Goal: Task Accomplishment & Management: Use online tool/utility

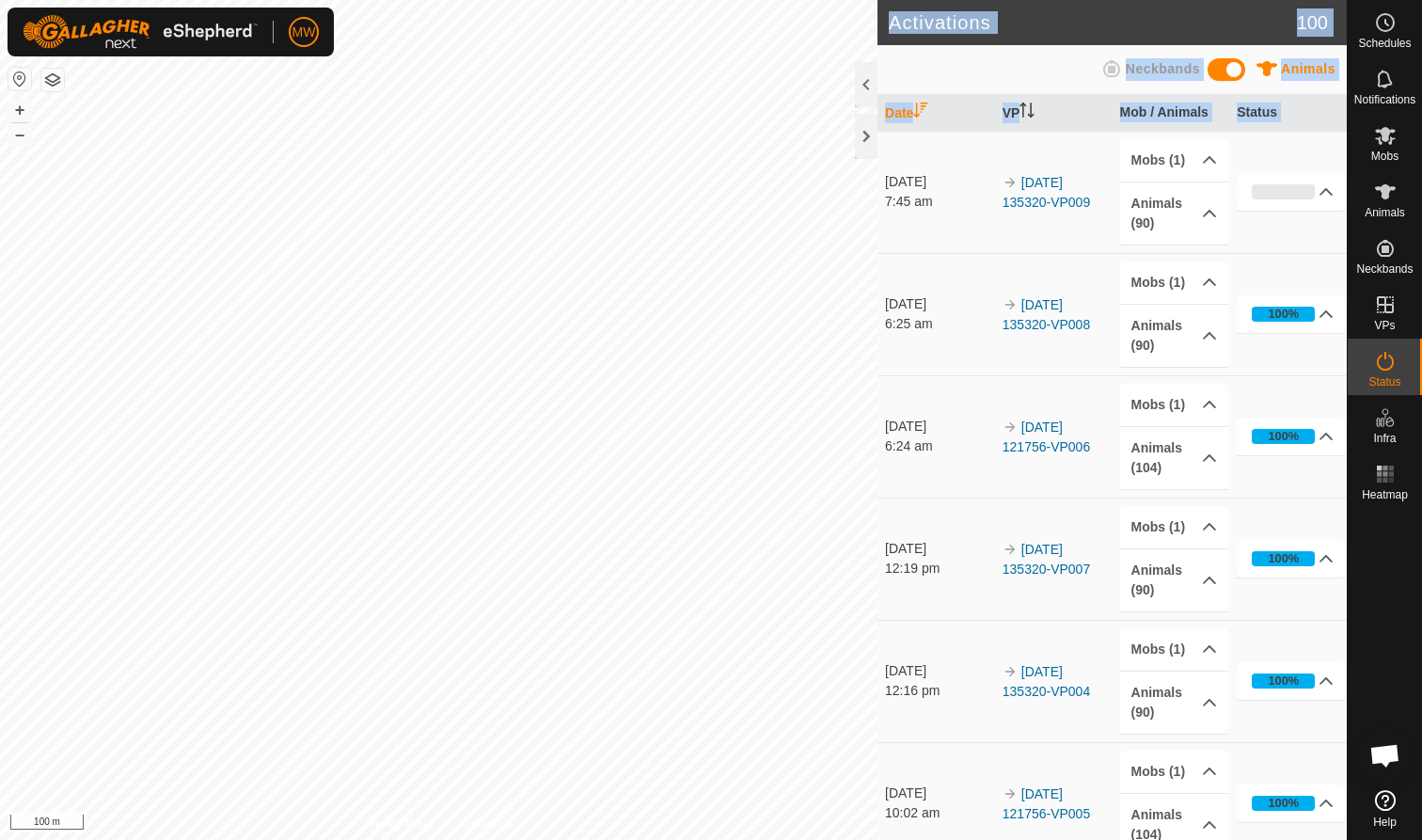
click at [775, 324] on div "Activations 100 Animals Neckbands Date VP Mob / Animals Status 3 Sep 2025 7:45 …" at bounding box center [674, 420] width 1347 height 840
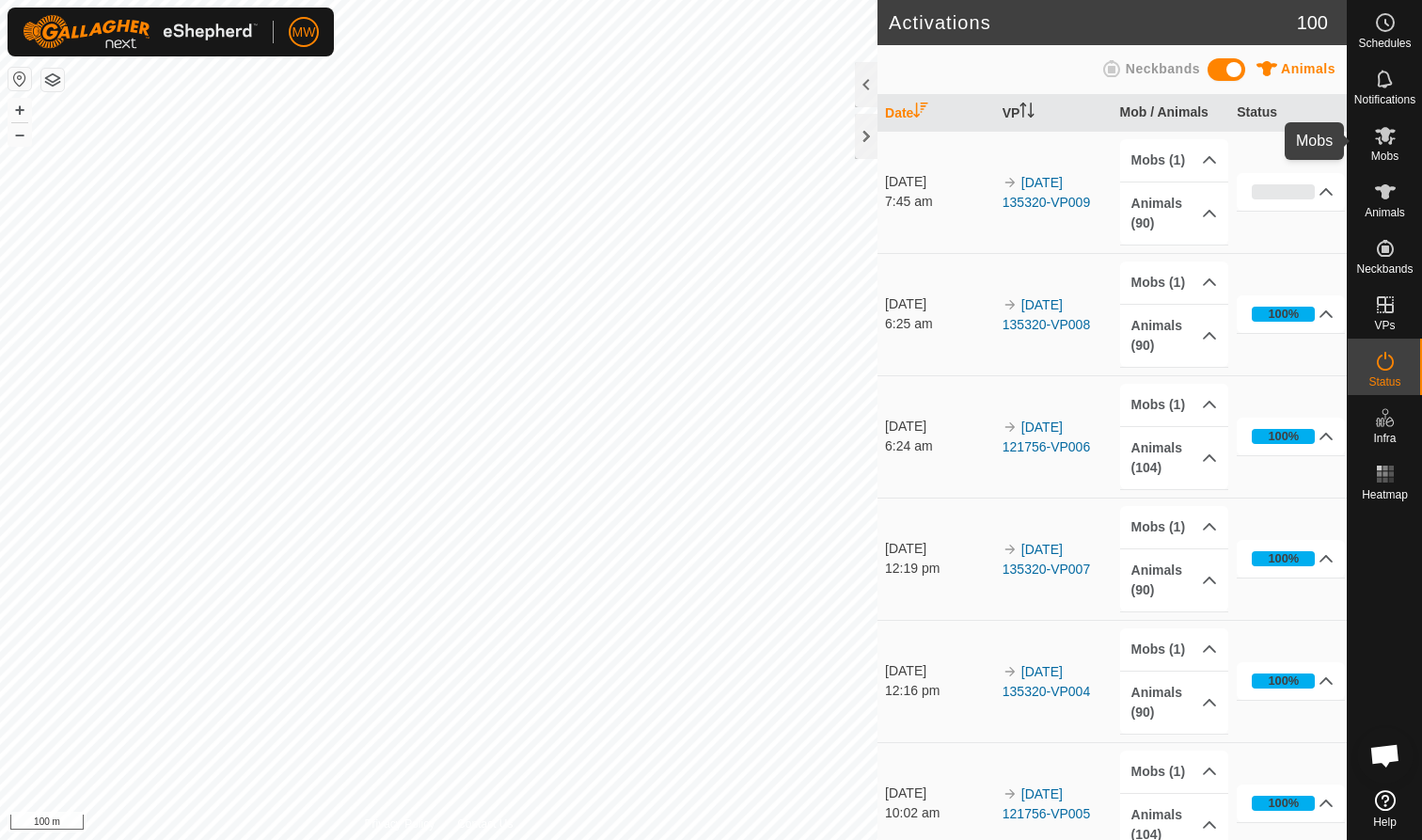
click at [1390, 151] on span "Mobs" at bounding box center [1385, 156] width 28 height 11
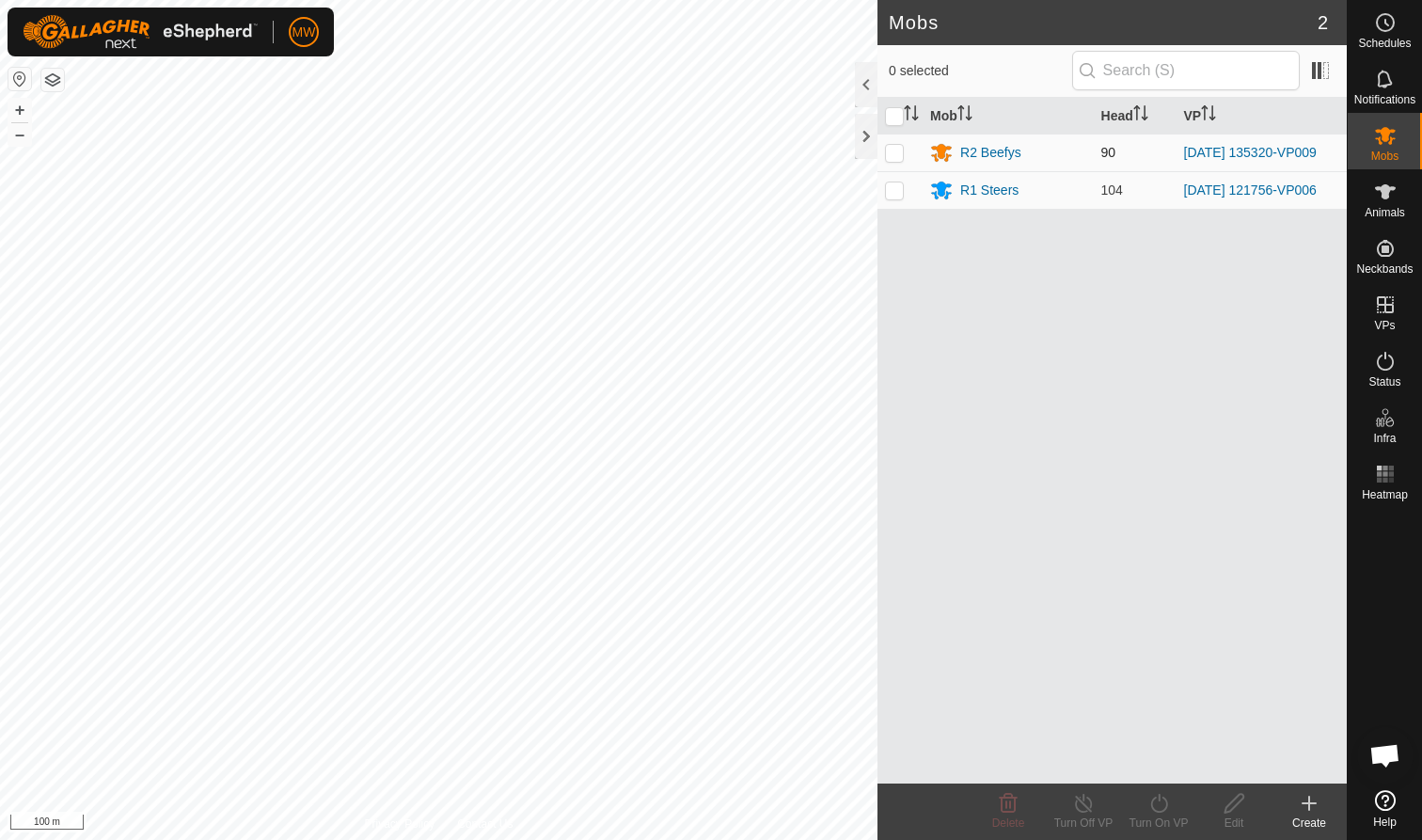
click at [888, 153] on p-checkbox at bounding box center [894, 152] width 19 height 15
checkbox input "true"
click at [1161, 811] on icon at bounding box center [1158, 803] width 17 height 19
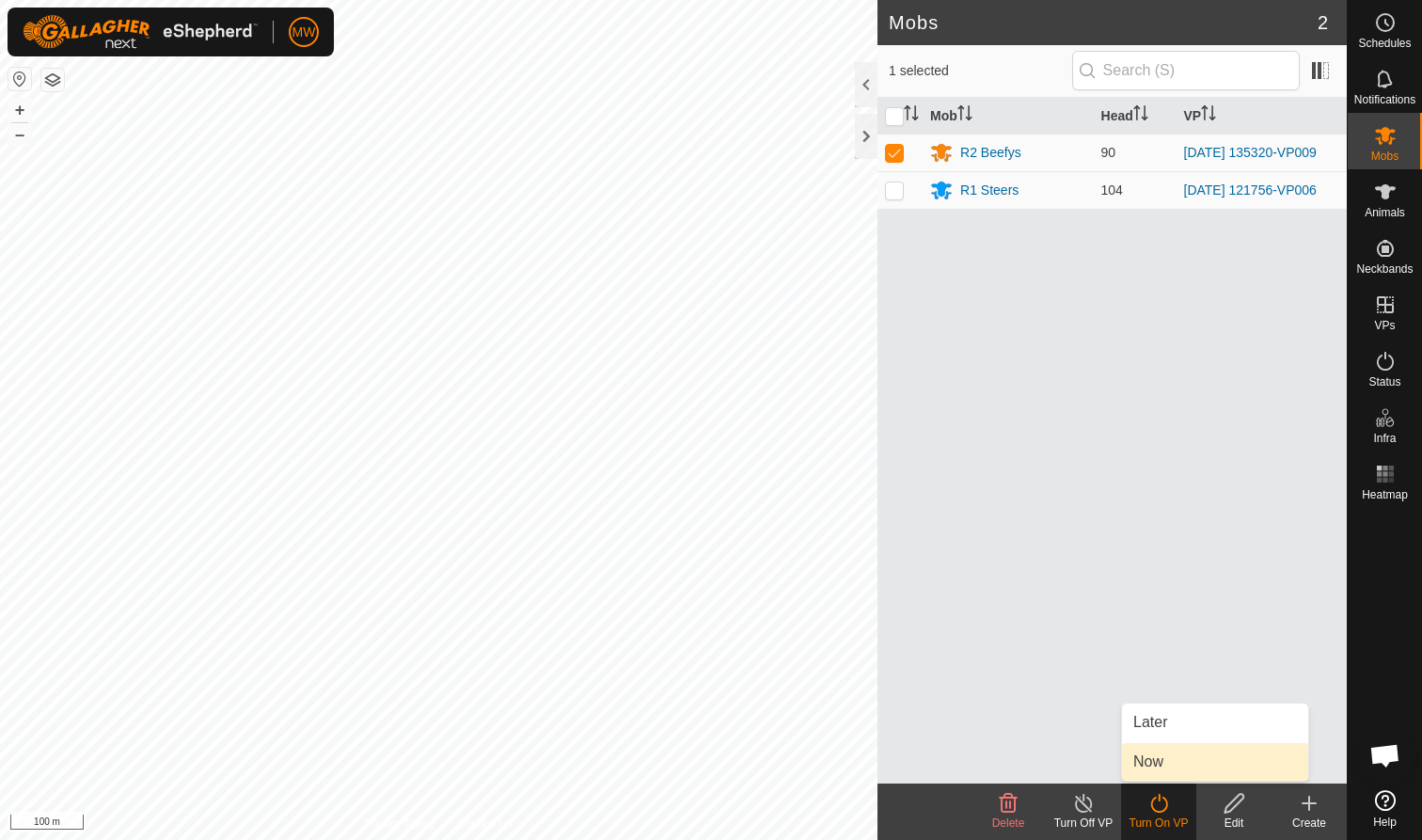
click at [1154, 756] on link "Now" at bounding box center [1214, 761] width 186 height 37
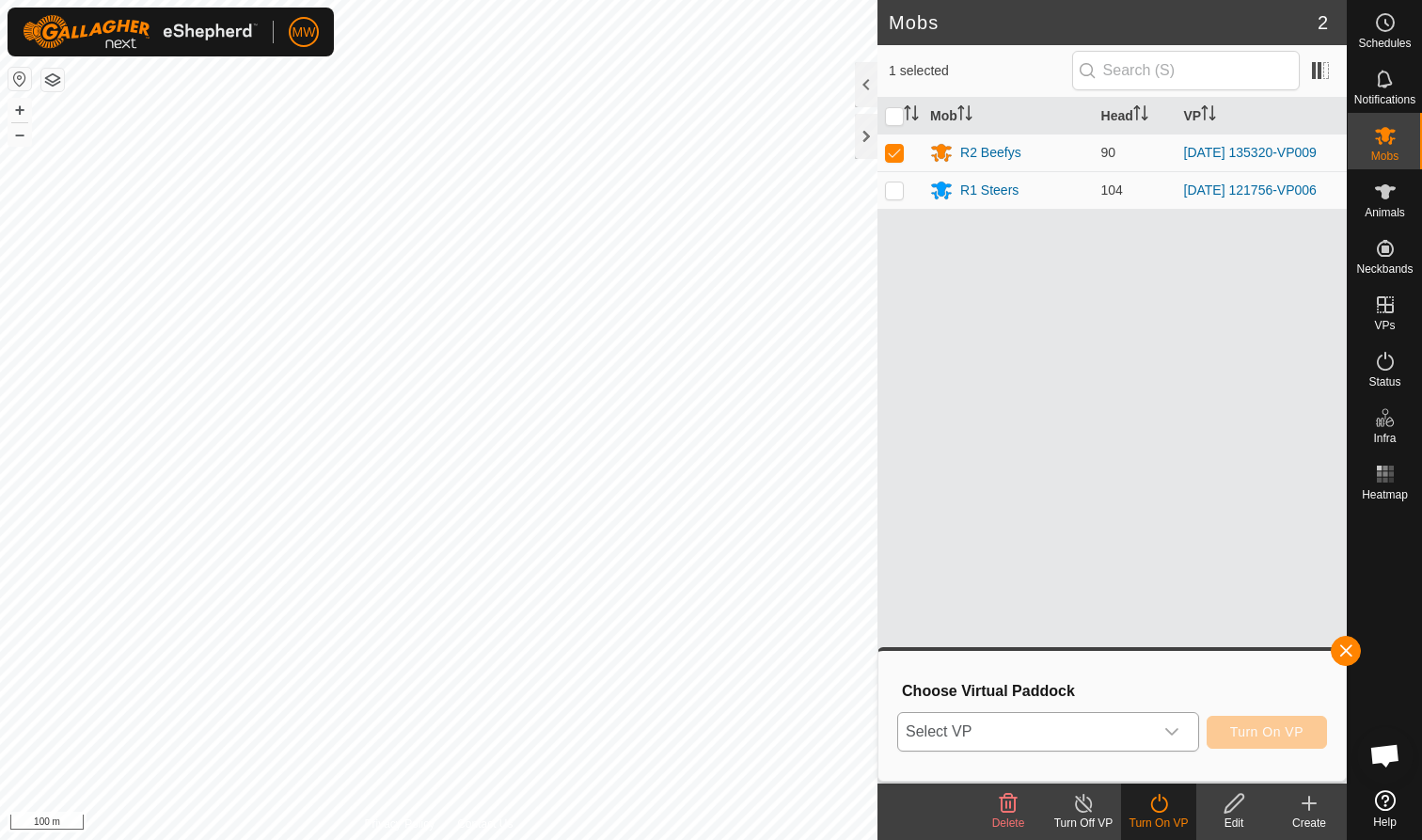
click at [1168, 730] on icon "dropdown trigger" at bounding box center [1171, 731] width 15 height 15
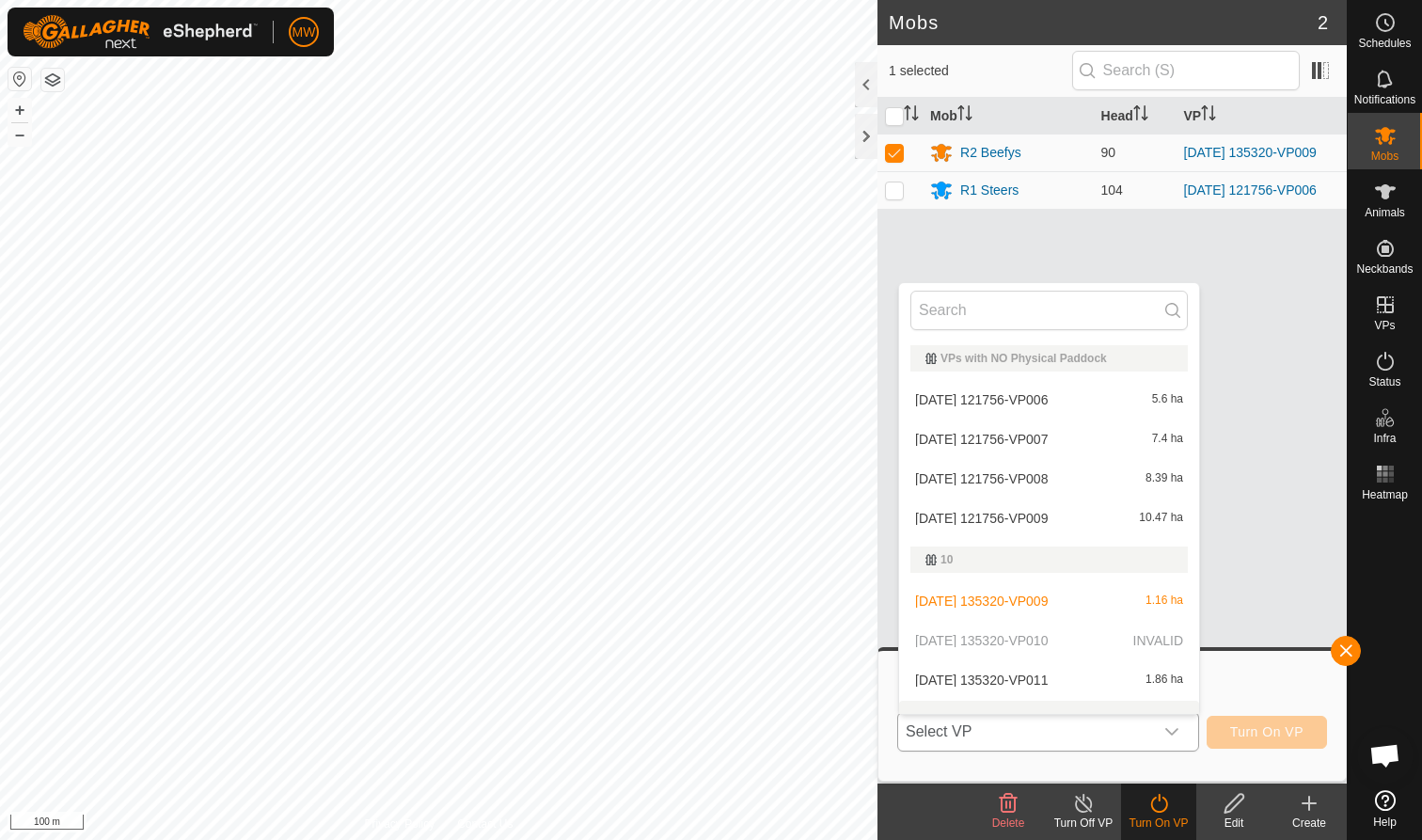
scroll to position [25, 0]
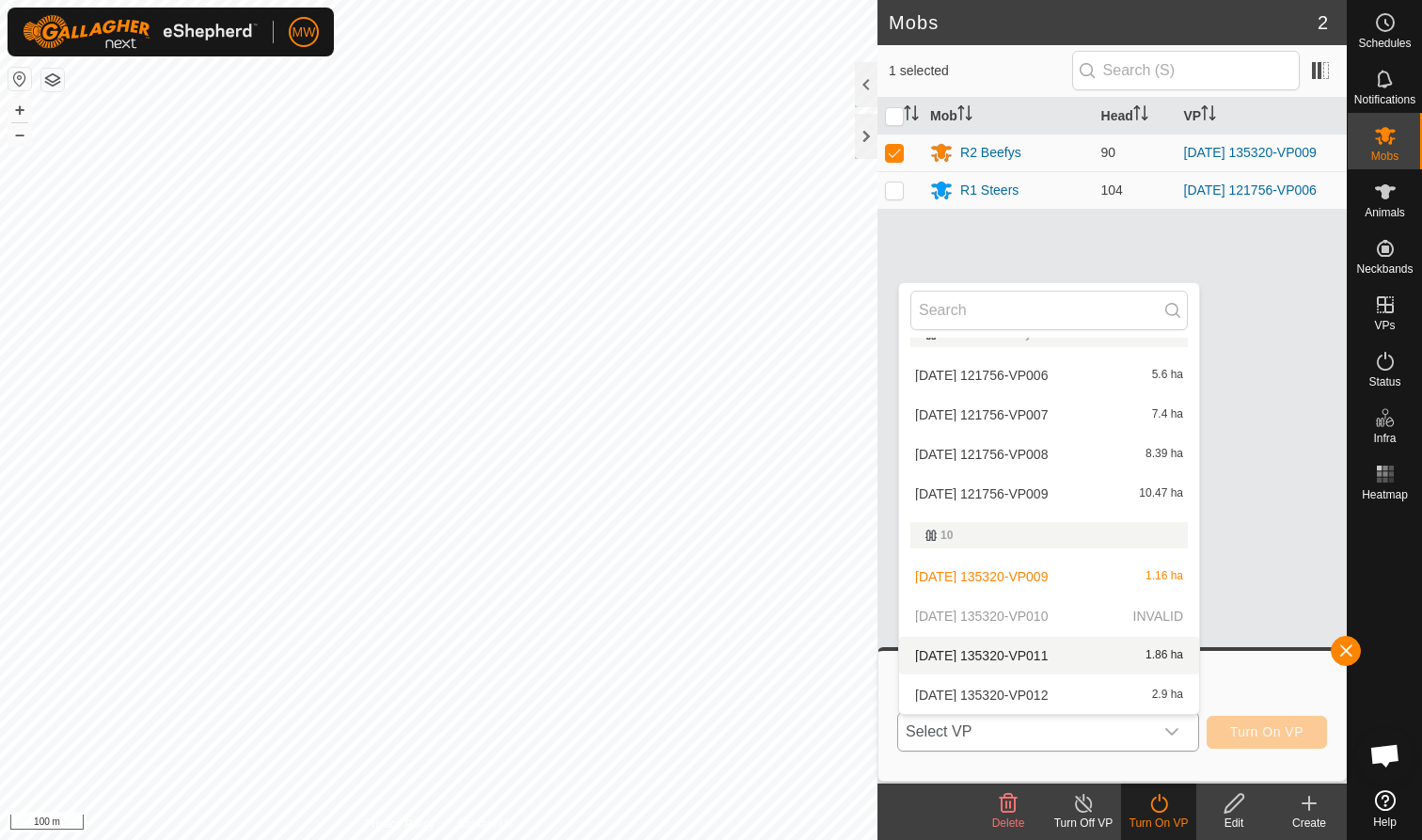
click at [966, 656] on li "[DATE] 135320-VP011 1.86 ha" at bounding box center [1049, 656] width 300 height 37
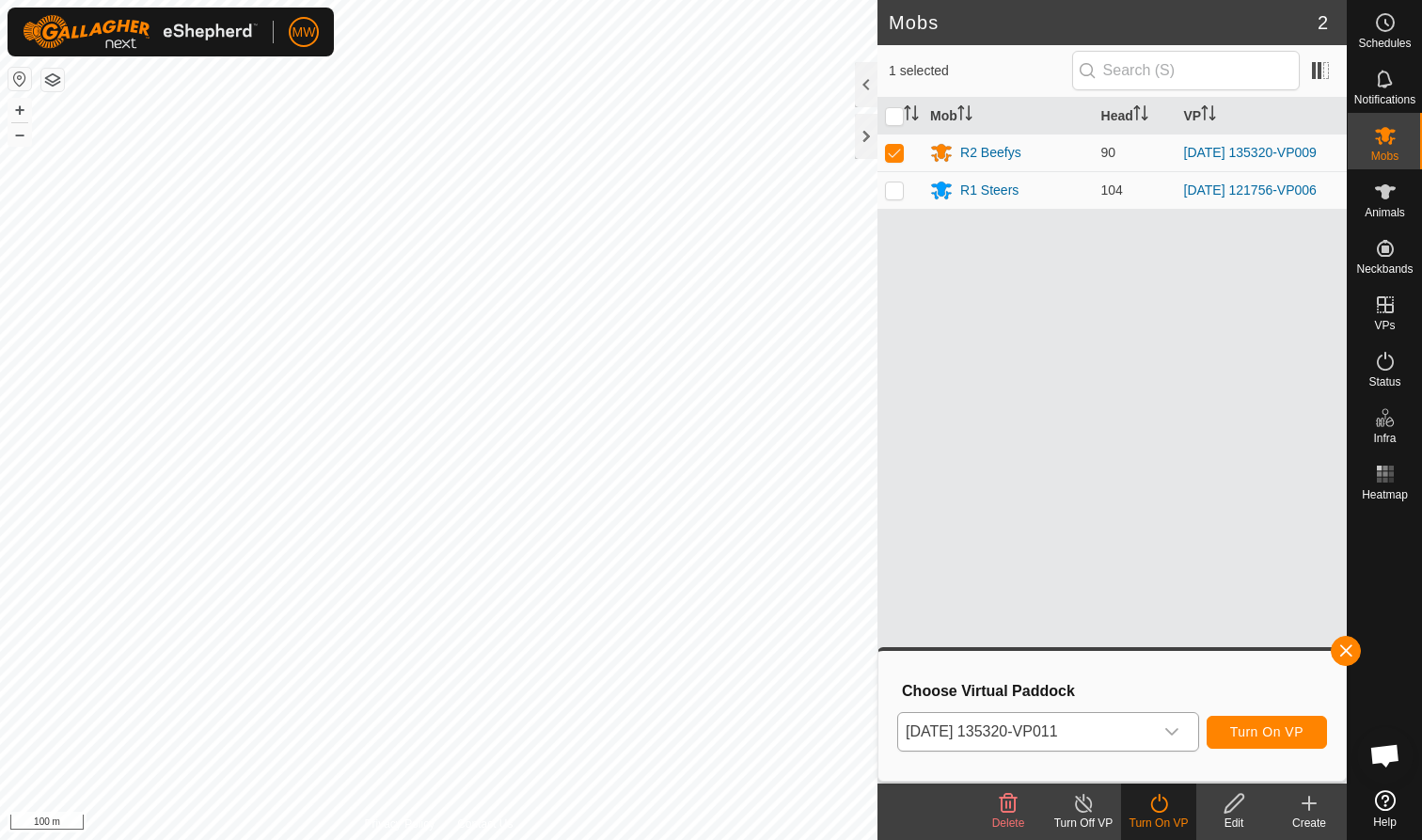
click at [1248, 722] on button "Turn On VP" at bounding box center [1266, 732] width 120 height 32
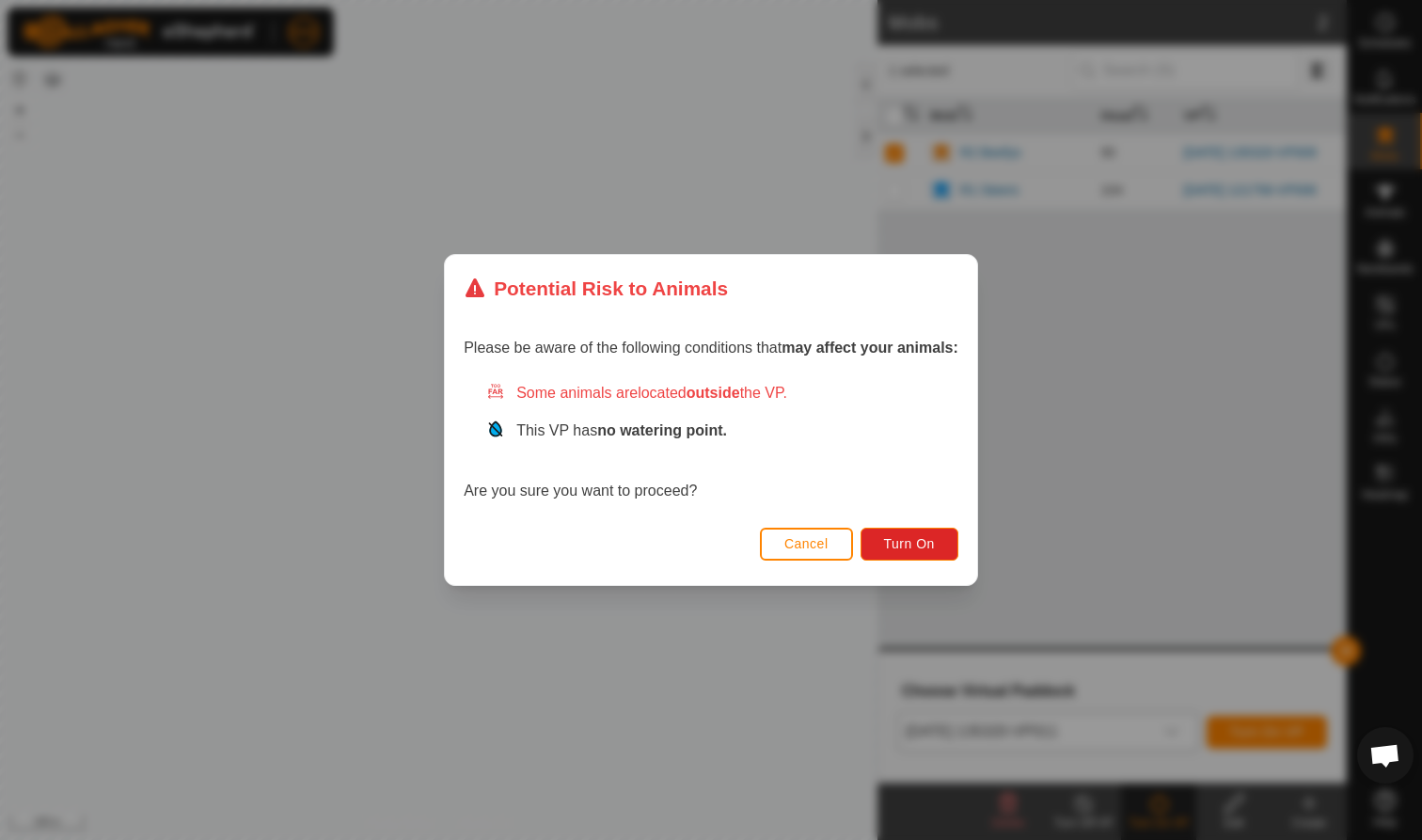
click at [804, 549] on span "Cancel" at bounding box center [806, 543] width 44 height 15
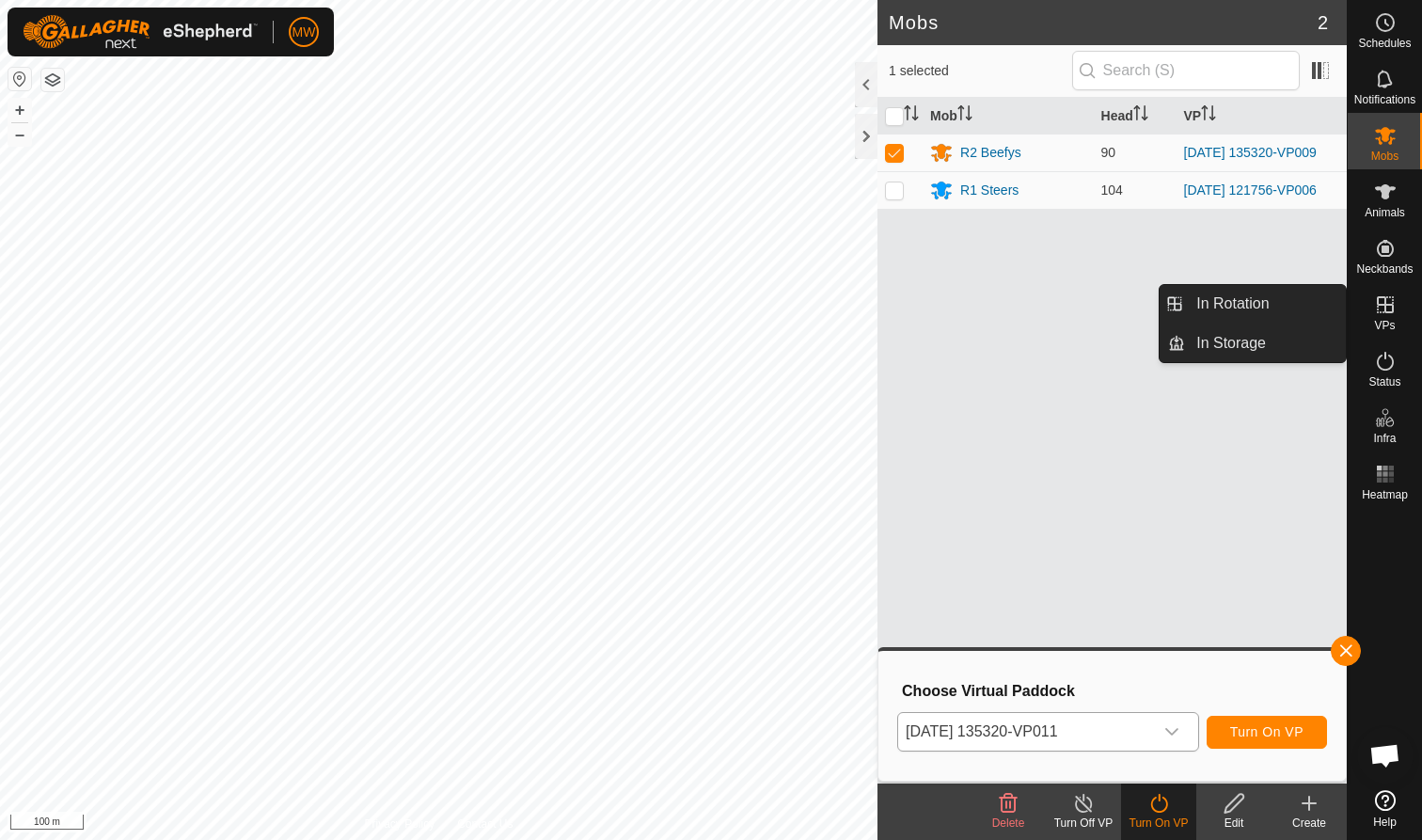
click at [1389, 317] on es-virtualpaddocks-svg-icon at bounding box center [1385, 304] width 33 height 31
click at [1289, 296] on link "In Rotation" at bounding box center [1264, 303] width 161 height 37
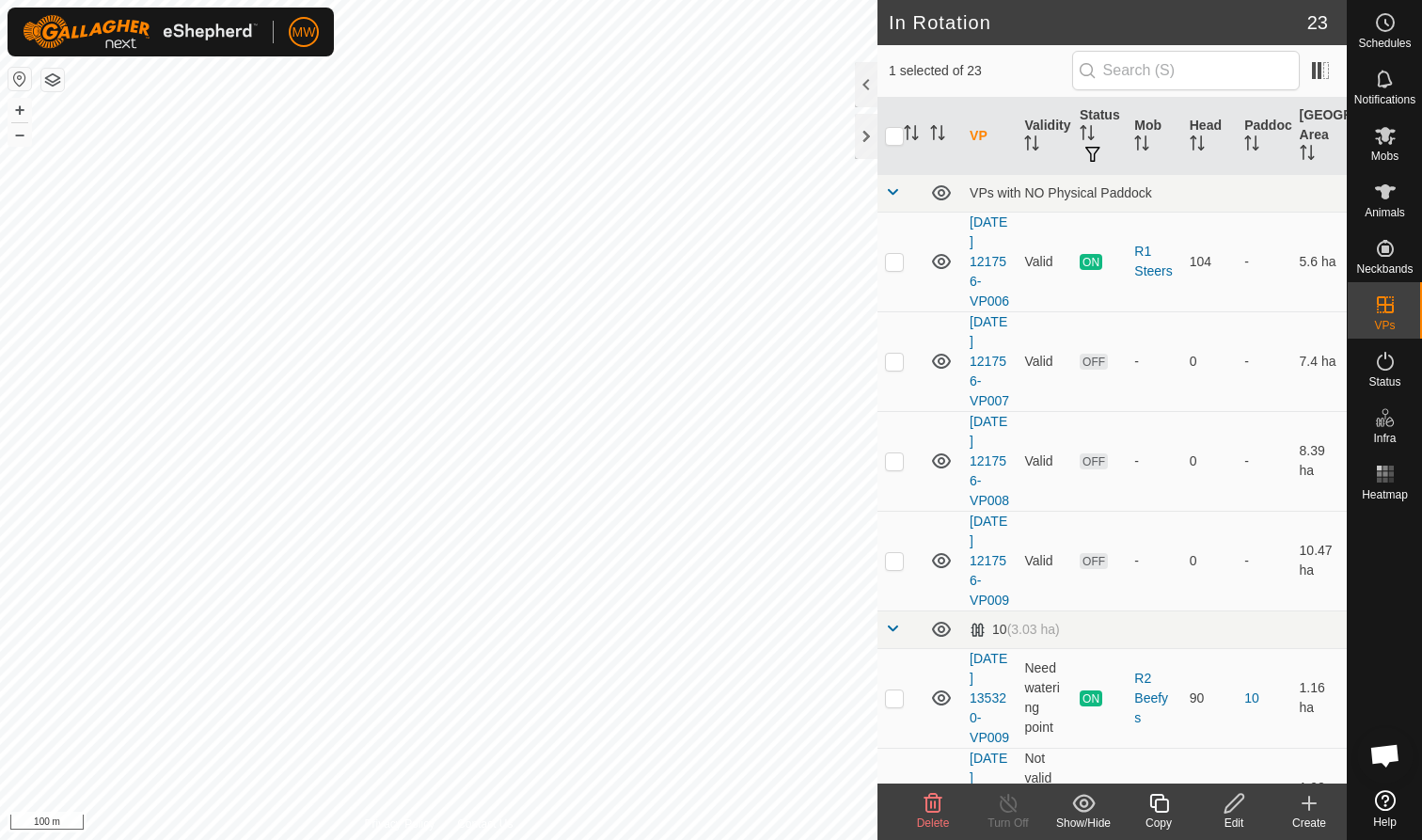
click at [1158, 811] on icon at bounding box center [1158, 803] width 19 height 19
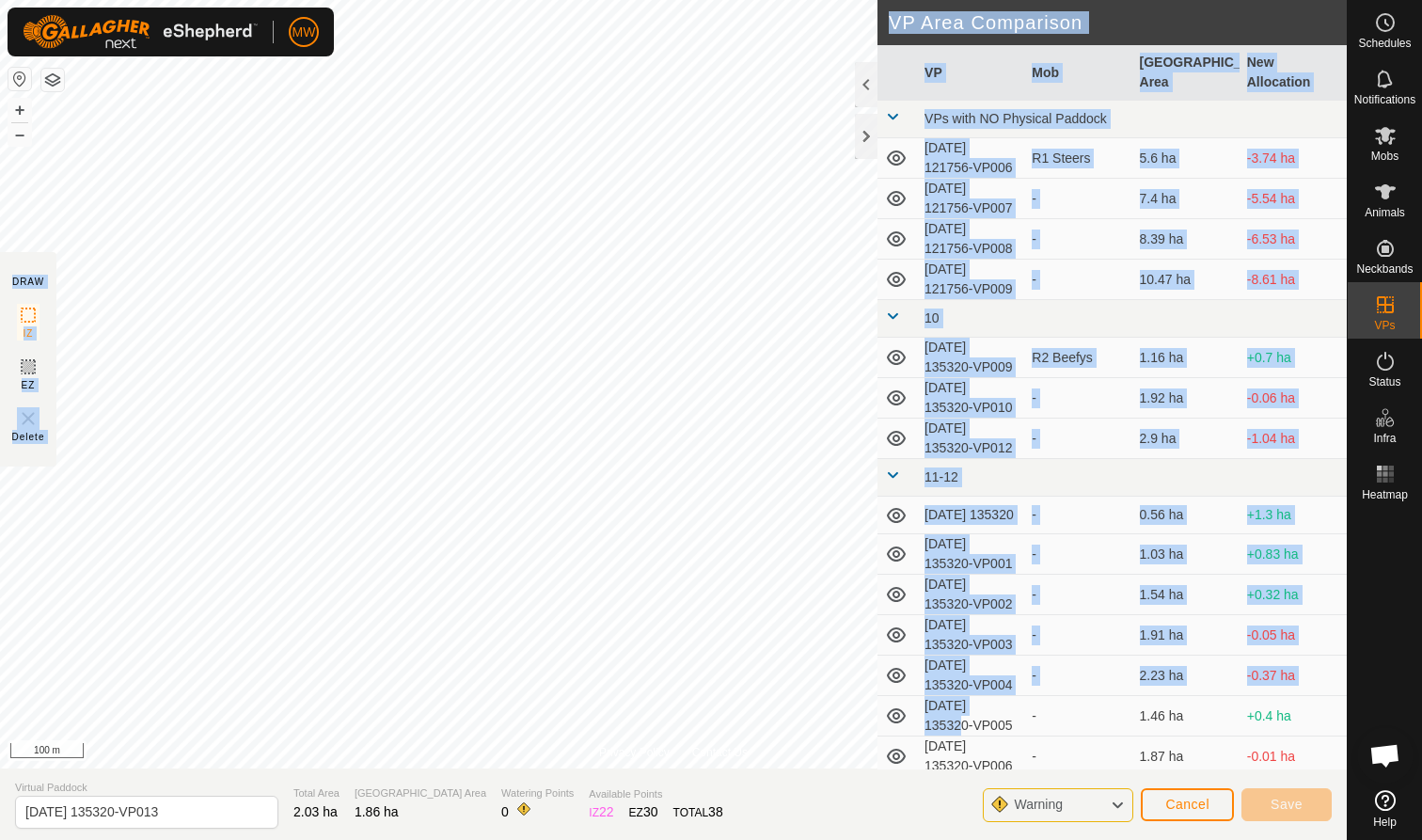
click at [793, 672] on div "Privacy Policy Contact Us WP 14 Type: trough Capacity: 100L Water Level: 100% D…" at bounding box center [674, 420] width 1347 height 840
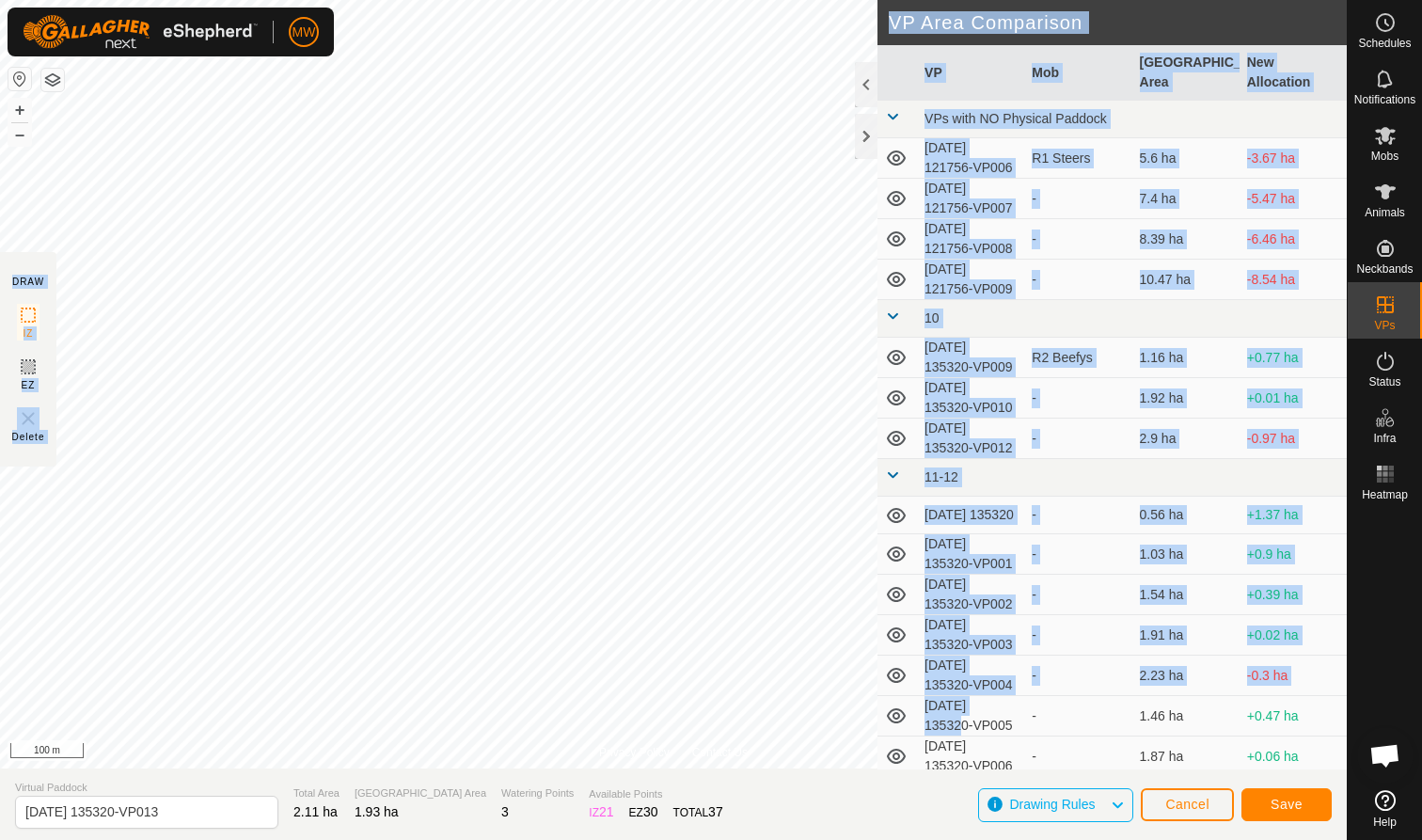
click at [1280, 805] on span "Save" at bounding box center [1286, 804] width 32 height 15
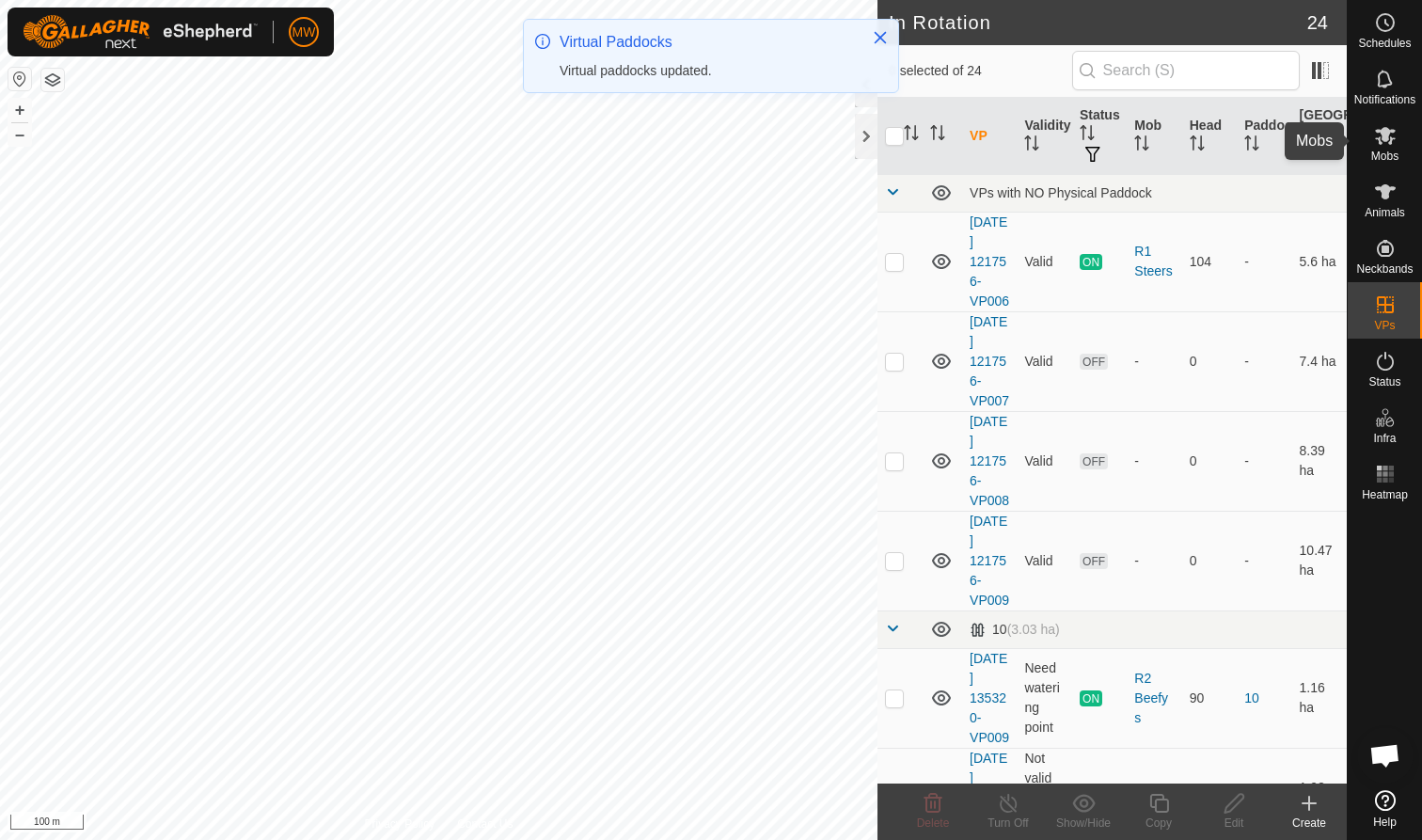
click at [1389, 137] on icon at bounding box center [1385, 135] width 23 height 23
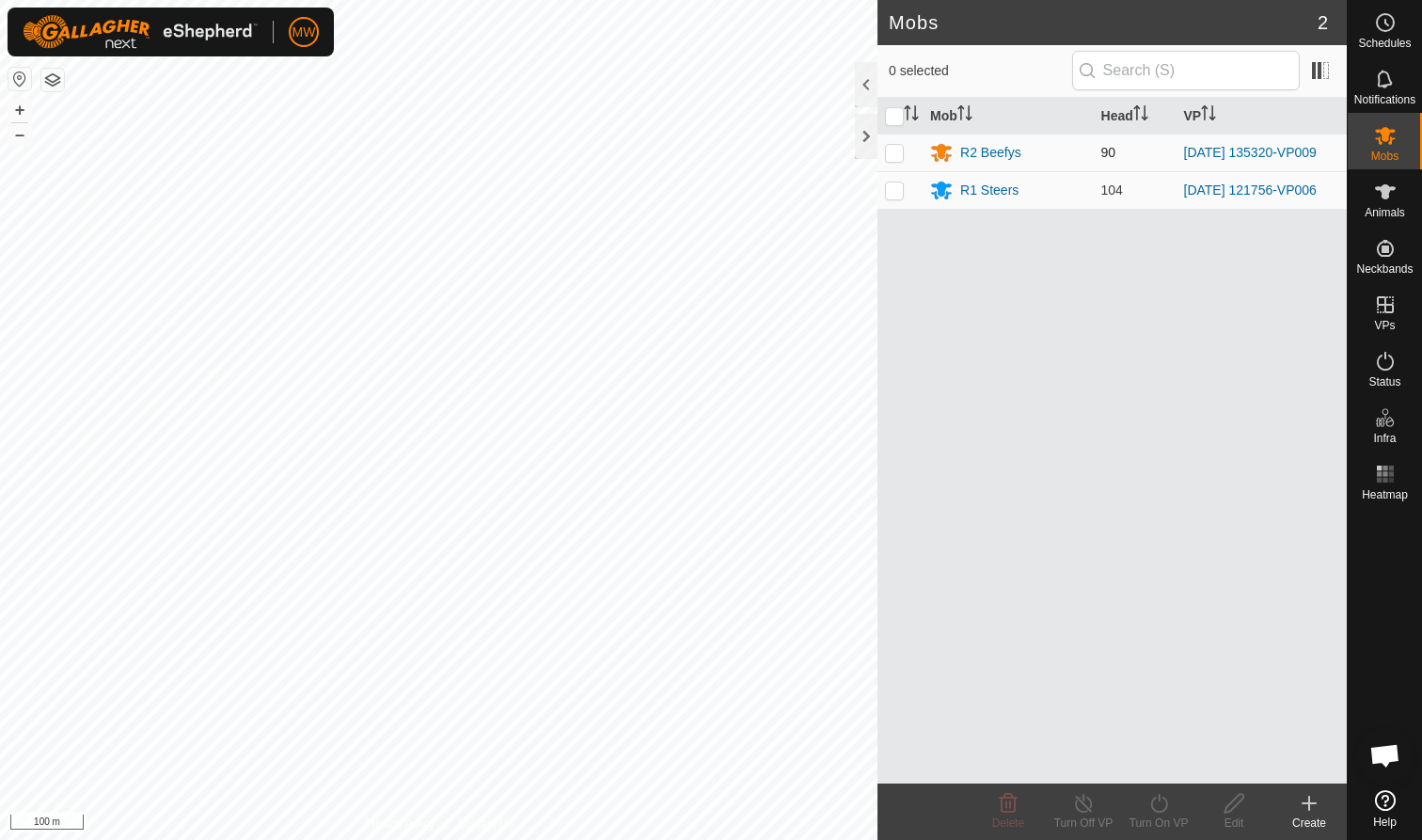
click at [893, 152] on p-checkbox at bounding box center [894, 152] width 19 height 15
checkbox input "true"
click at [1156, 806] on icon at bounding box center [1159, 803] width 24 height 23
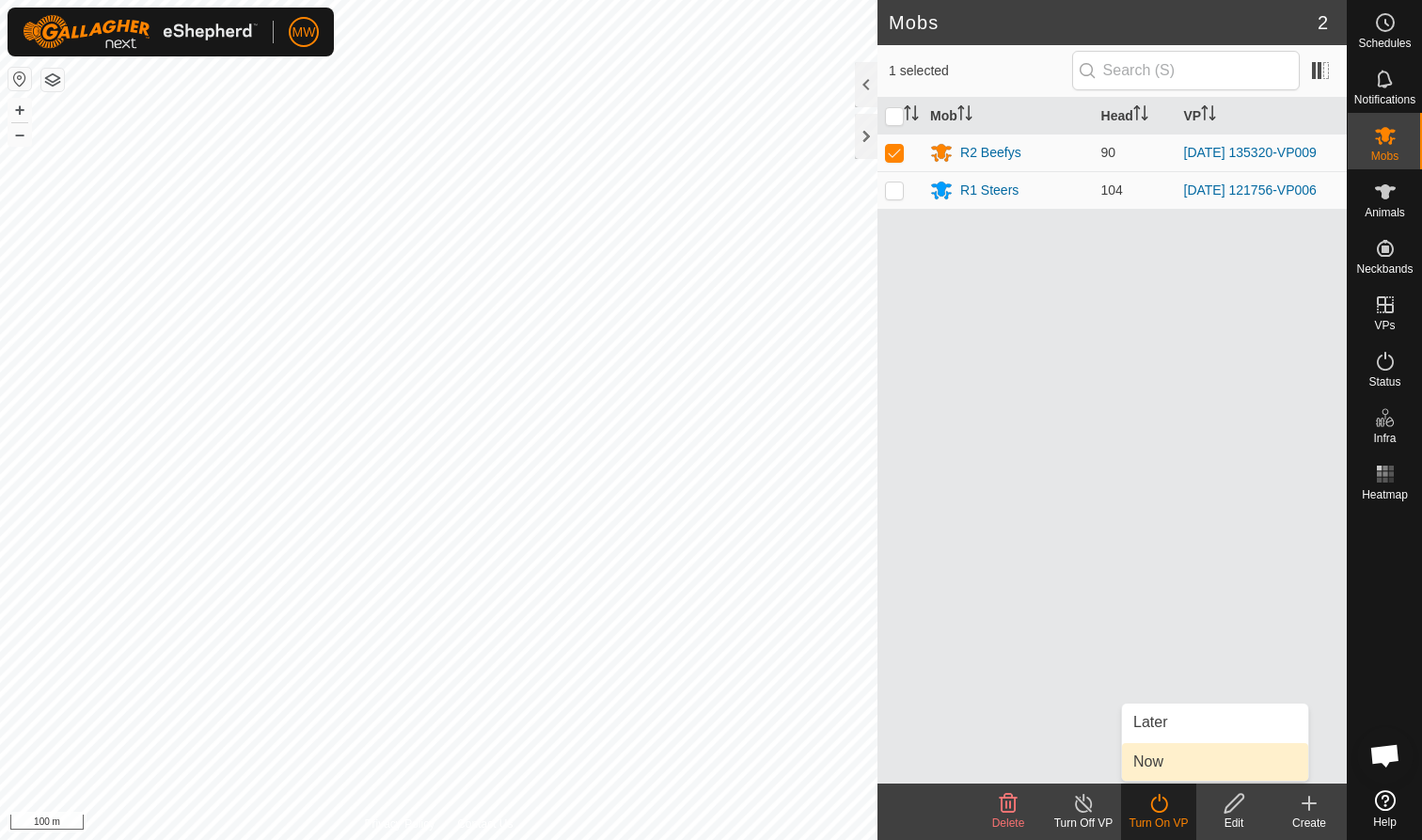
click at [1142, 765] on link "Now" at bounding box center [1214, 761] width 186 height 37
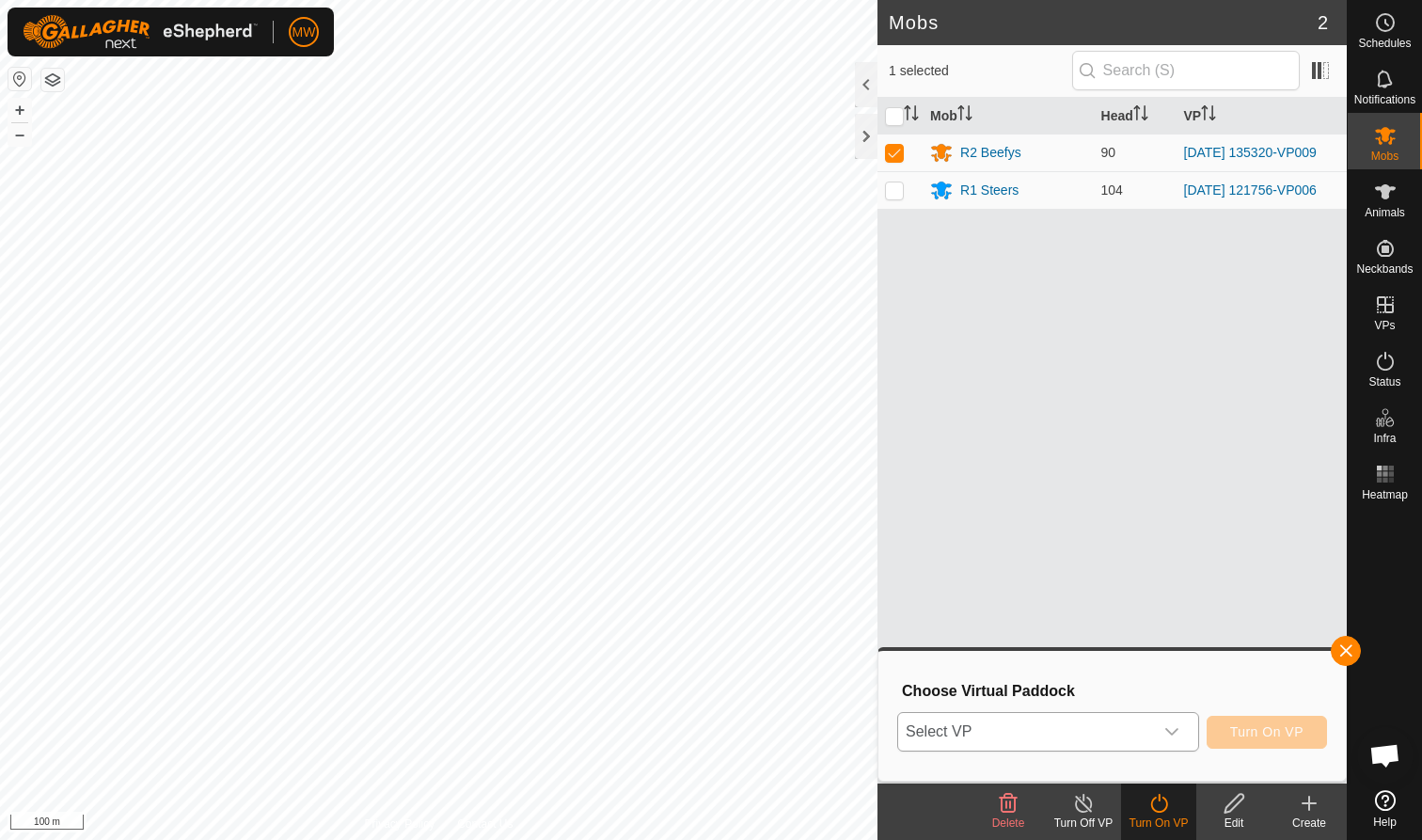
click at [1174, 730] on icon "dropdown trigger" at bounding box center [1171, 731] width 15 height 15
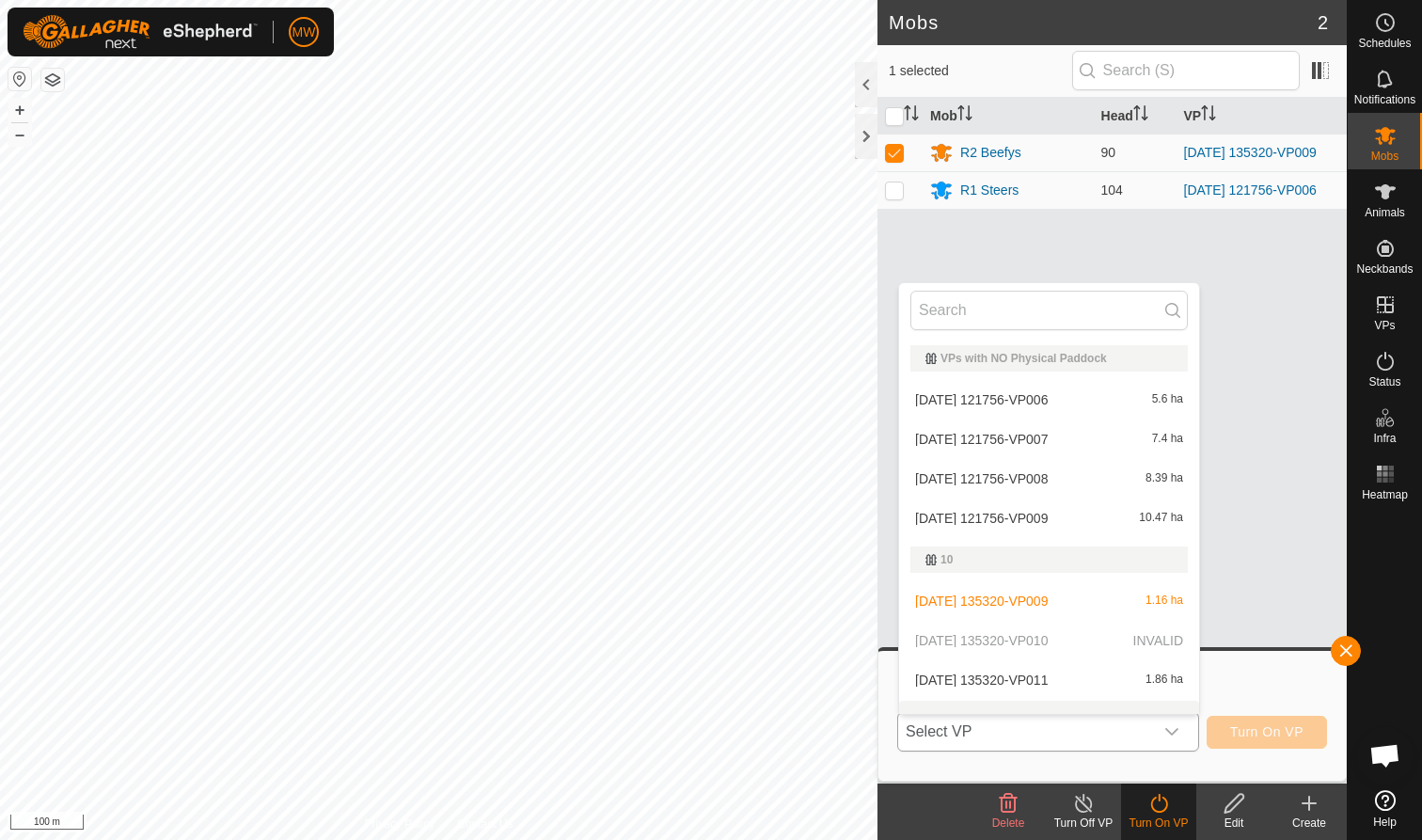
scroll to position [25, 0]
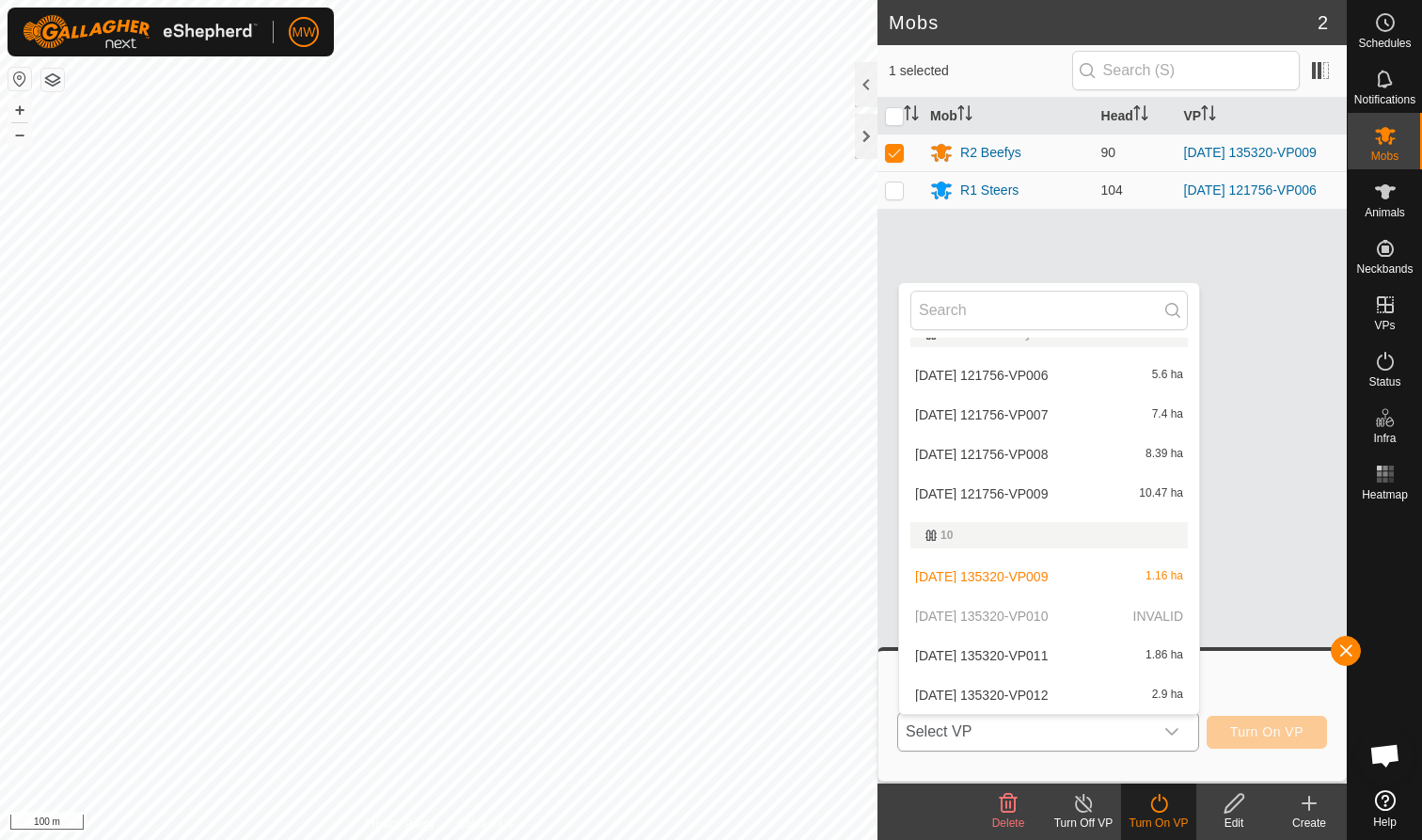
click at [995, 651] on li "[DATE] 135320-VP011 1.86 ha" at bounding box center [1049, 656] width 300 height 37
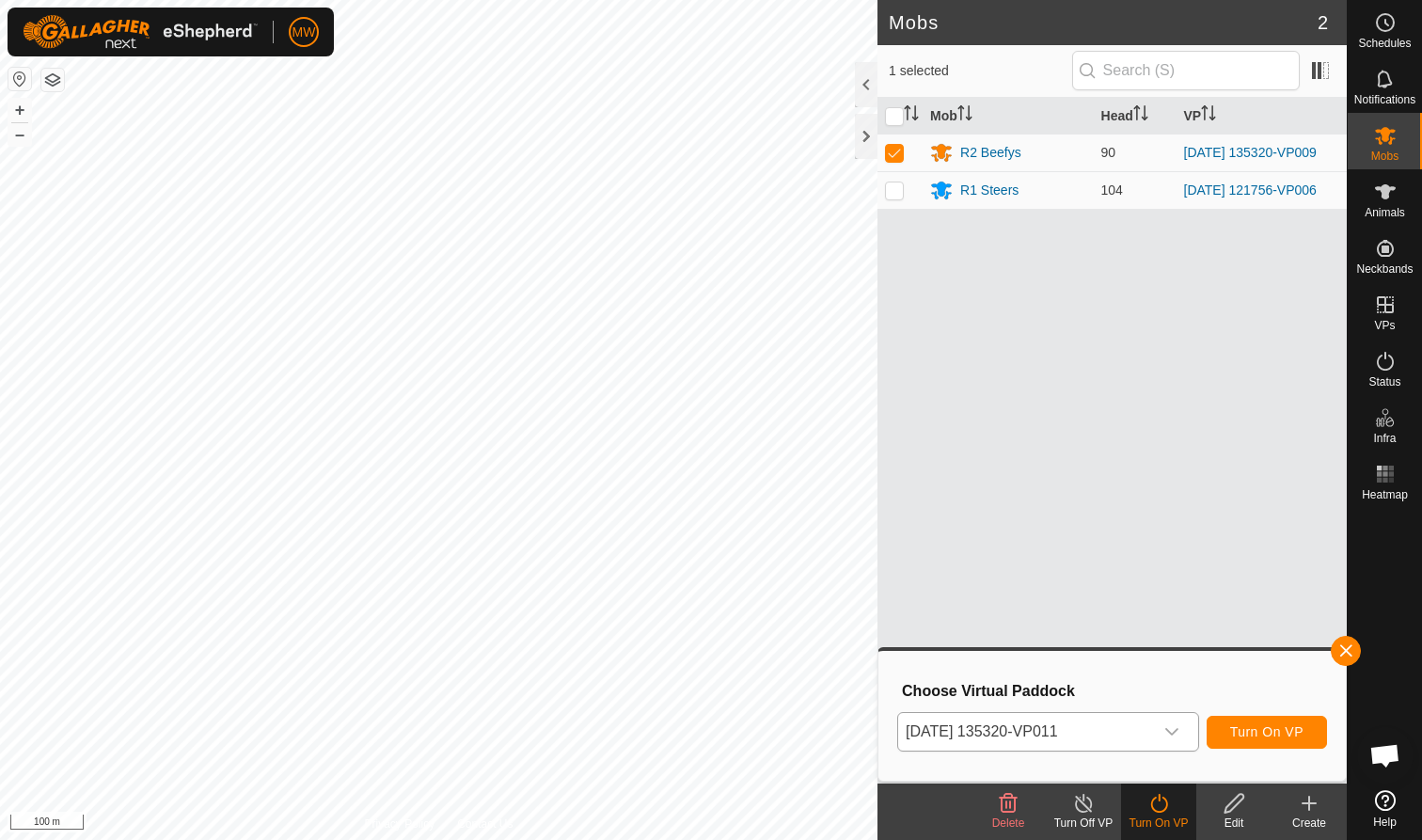
click at [1266, 732] on span "Turn On VP" at bounding box center [1266, 731] width 73 height 15
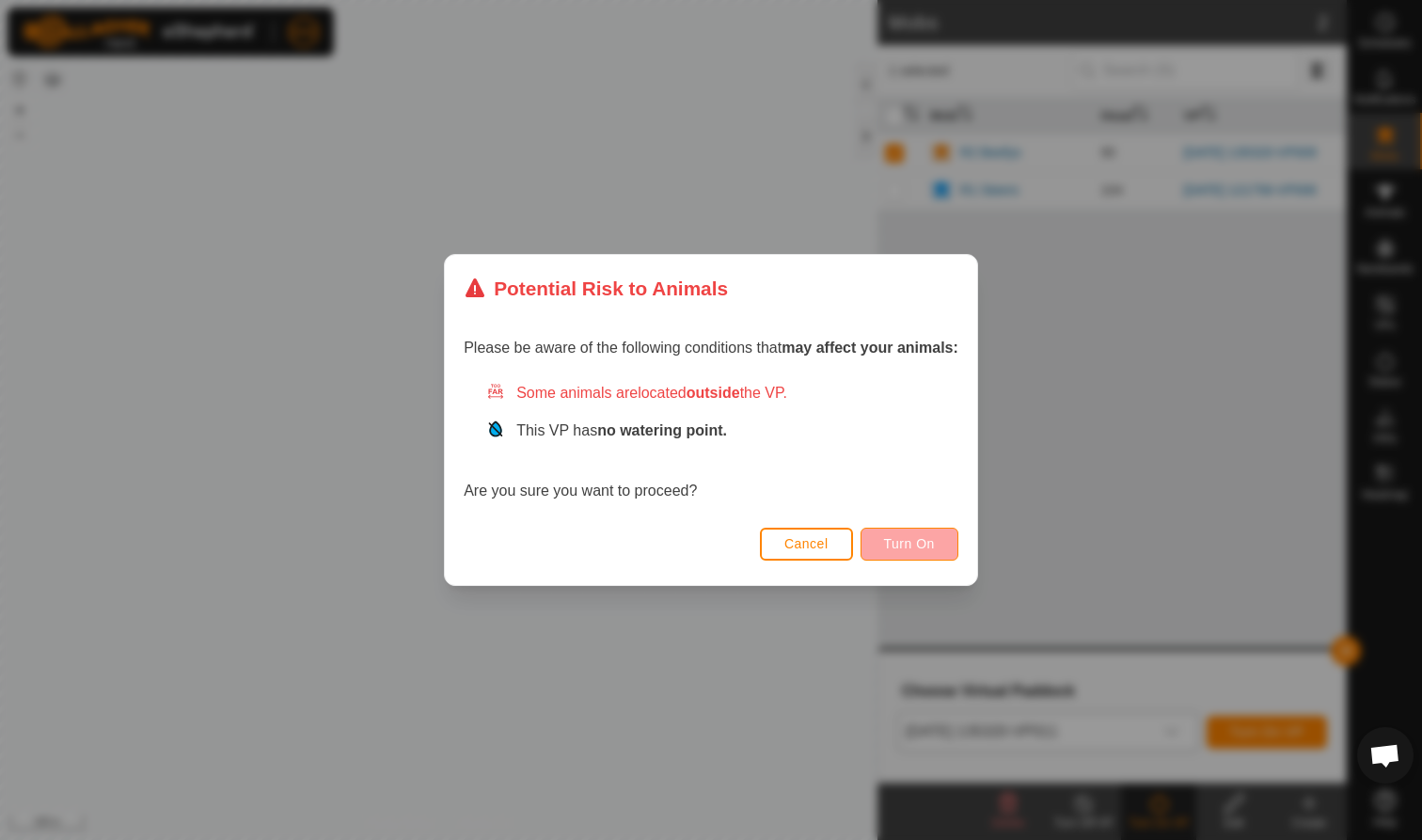
click at [919, 540] on span "Turn On" at bounding box center [910, 543] width 51 height 15
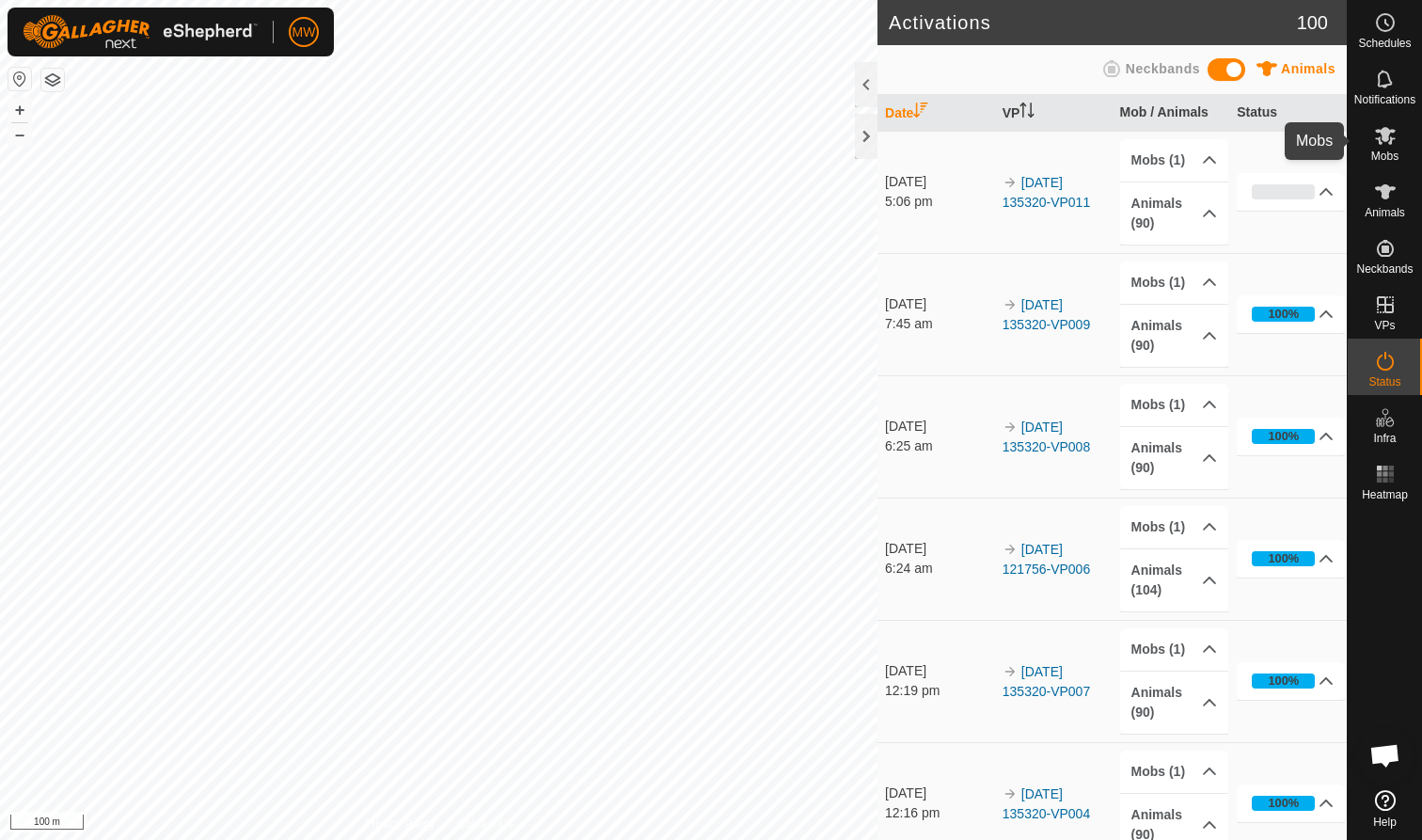
click at [1382, 146] on icon at bounding box center [1385, 135] width 23 height 23
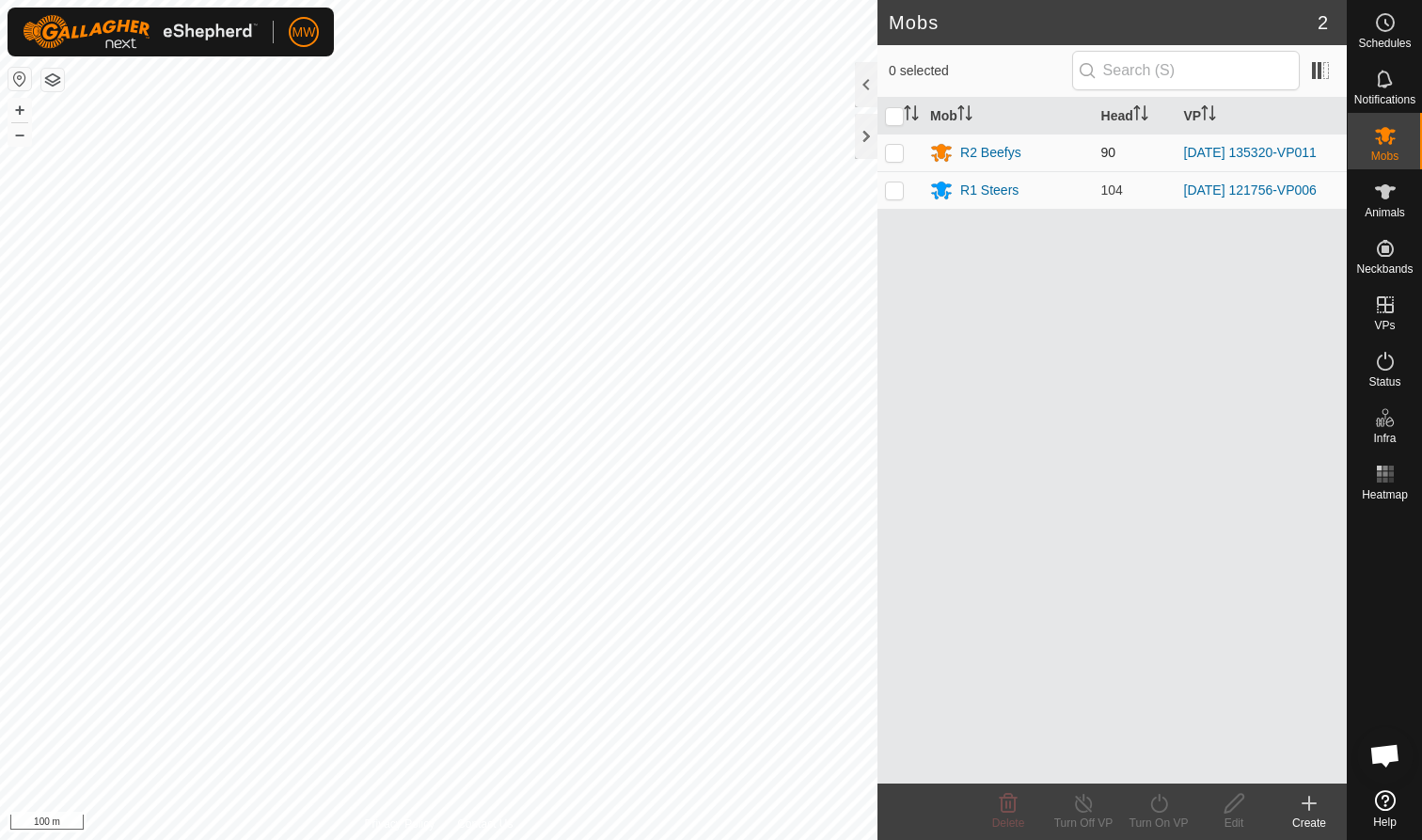
click at [893, 157] on p-checkbox at bounding box center [894, 152] width 19 height 15
checkbox input "true"
click at [1160, 805] on icon at bounding box center [1159, 803] width 24 height 23
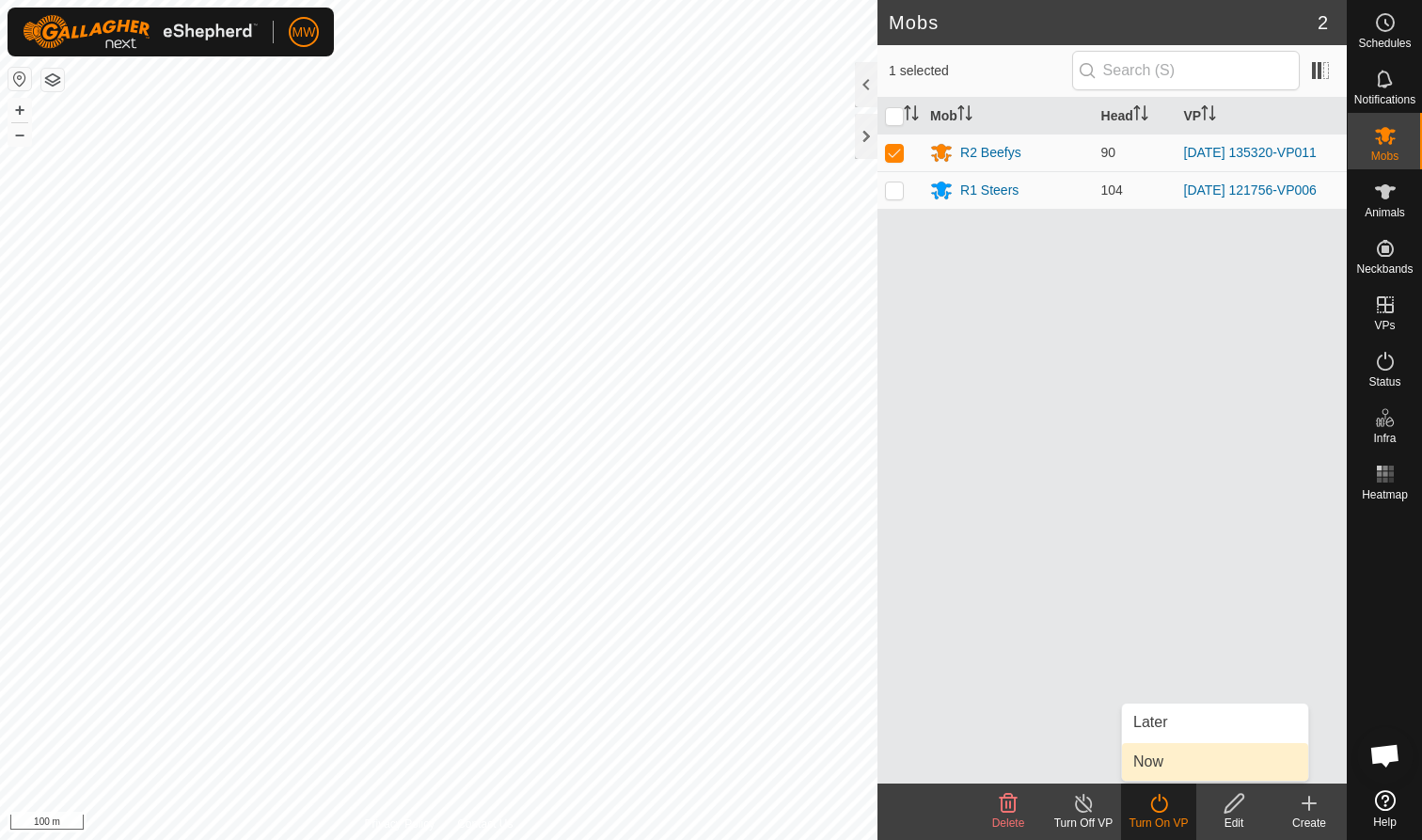
click at [1148, 766] on link "Now" at bounding box center [1214, 761] width 186 height 37
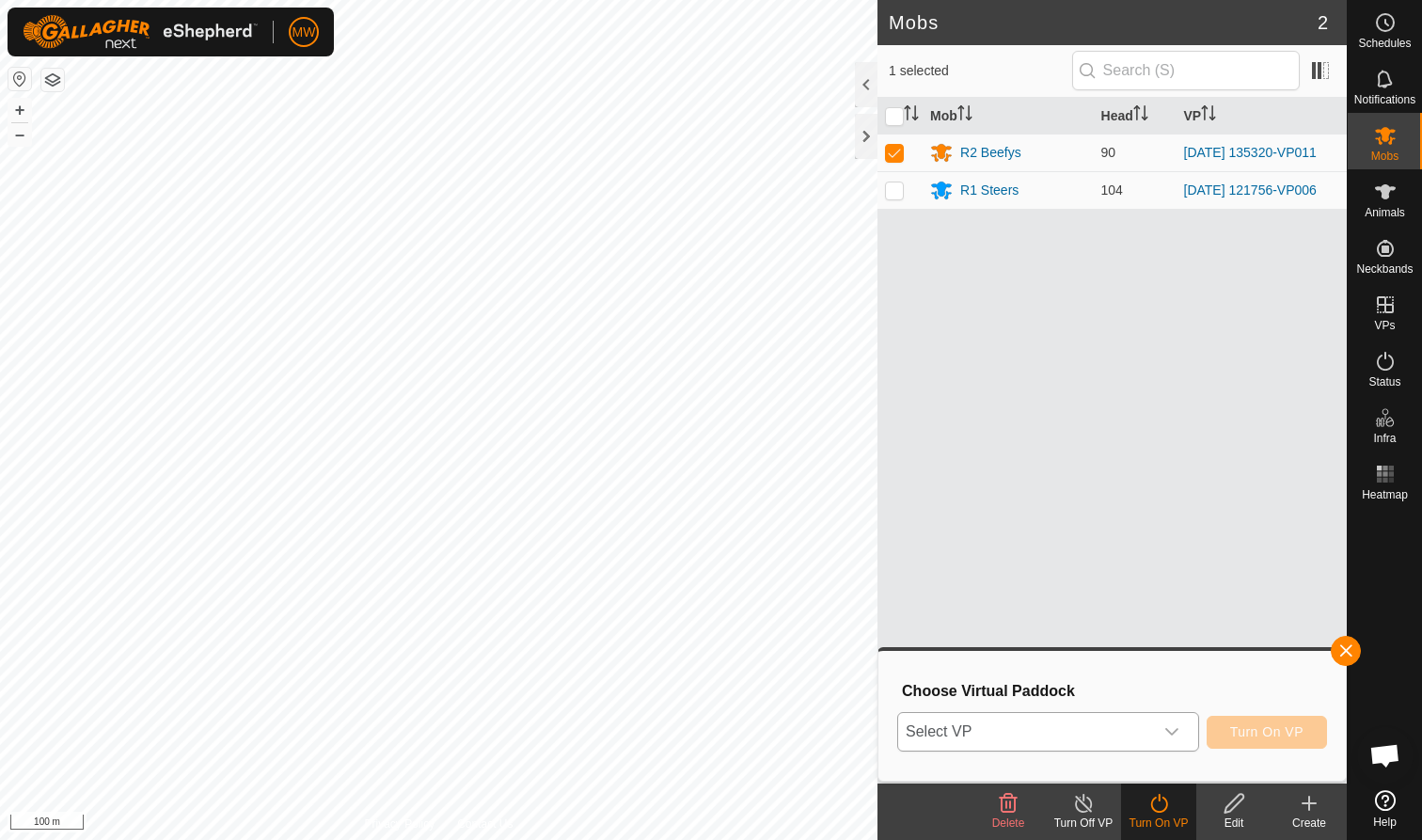
click at [1173, 737] on icon "dropdown trigger" at bounding box center [1171, 731] width 15 height 15
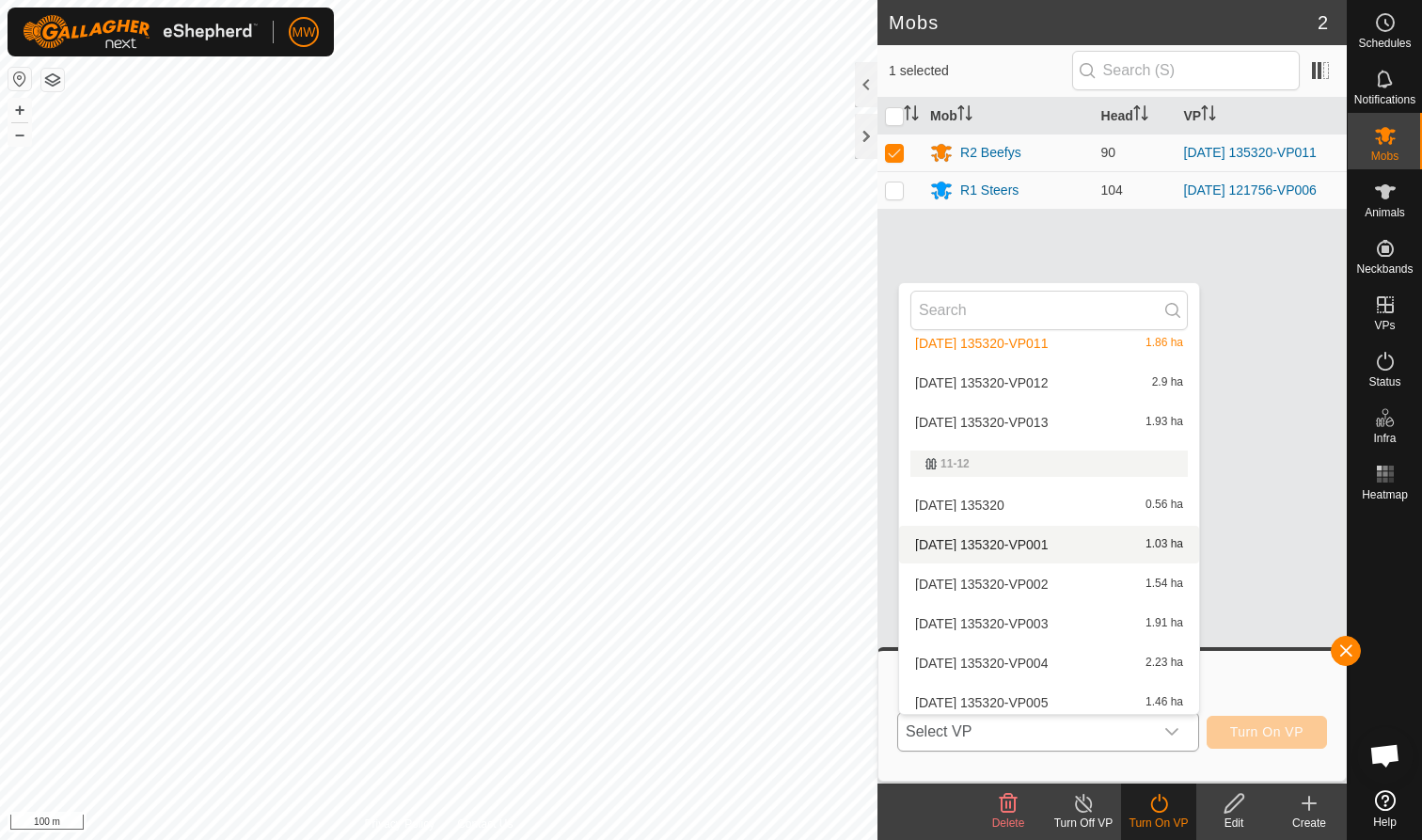
scroll to position [330, 0]
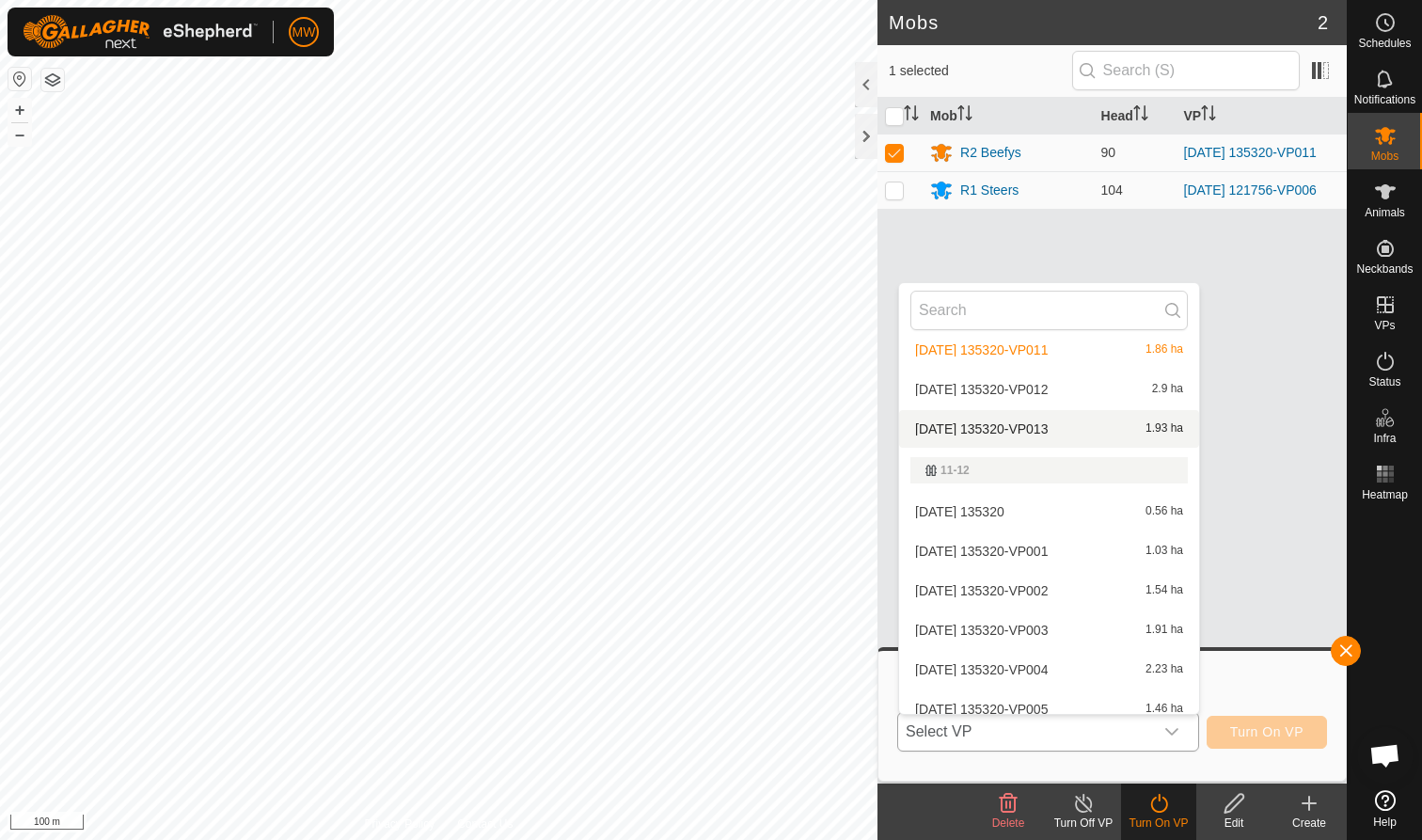
click at [999, 426] on li "[DATE] 135320-VP013 1.93 ha" at bounding box center [1049, 428] width 300 height 37
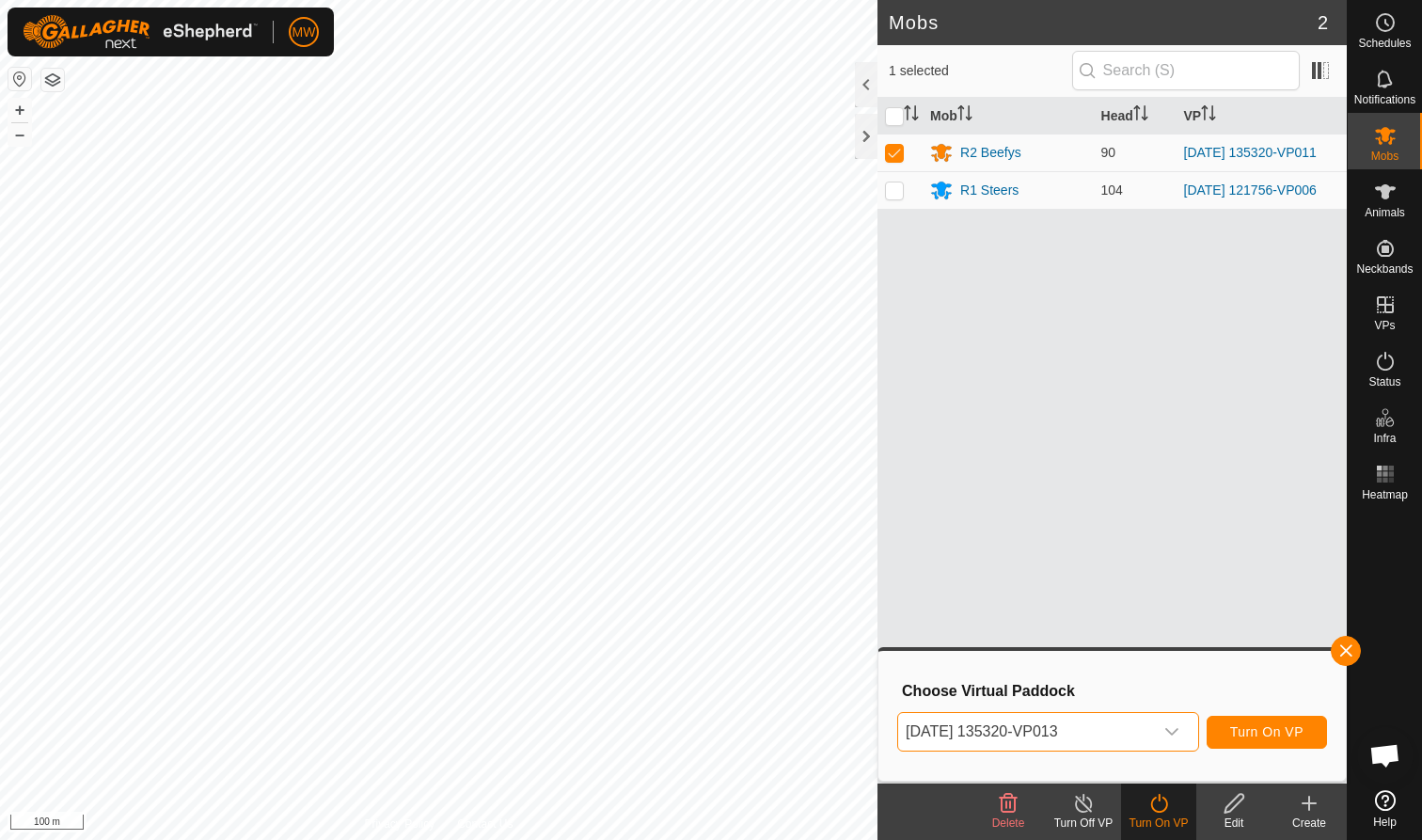
click at [1252, 730] on span "Turn On VP" at bounding box center [1266, 731] width 73 height 15
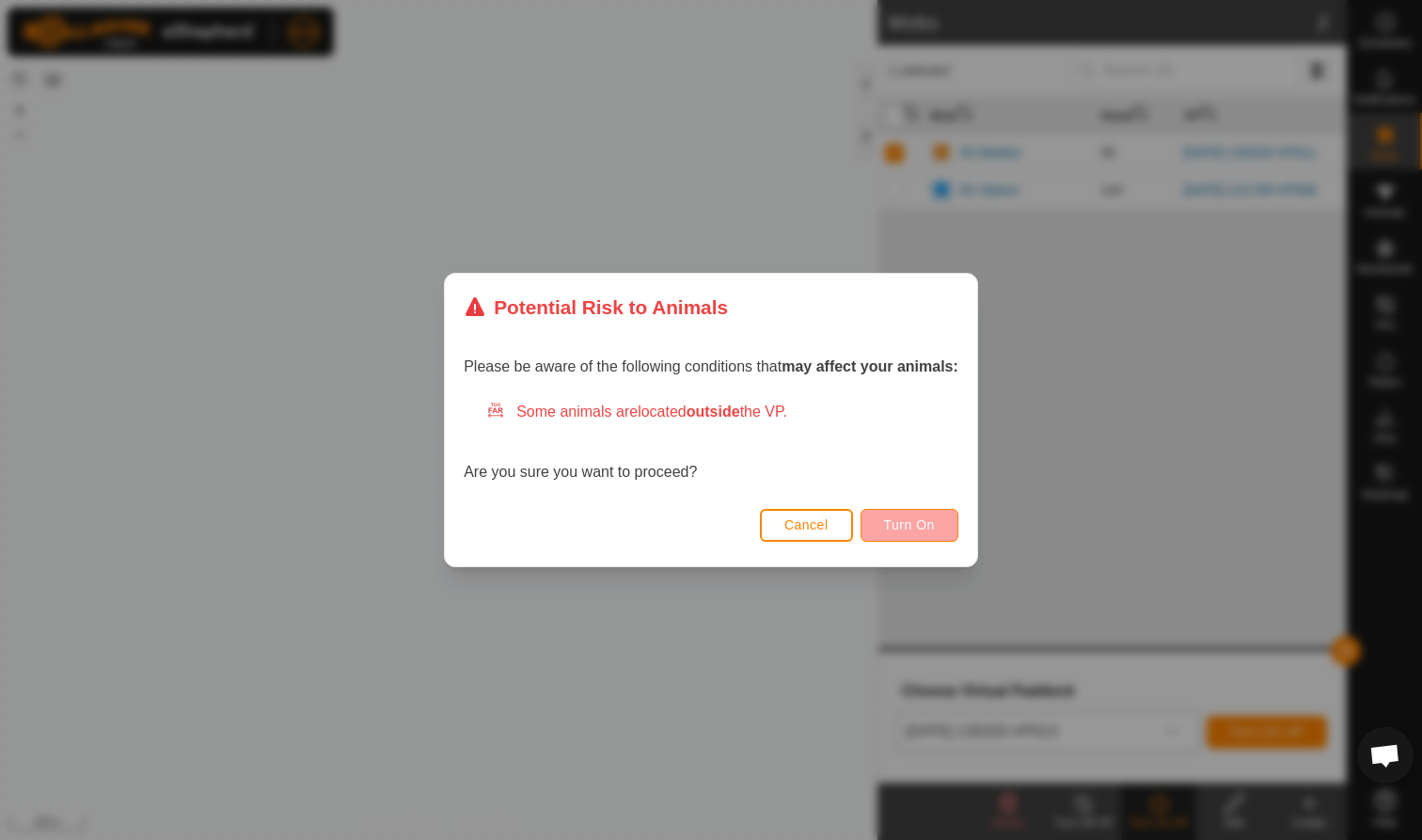
click at [909, 526] on span "Turn On" at bounding box center [910, 524] width 51 height 15
